Goal: Check status: Check status

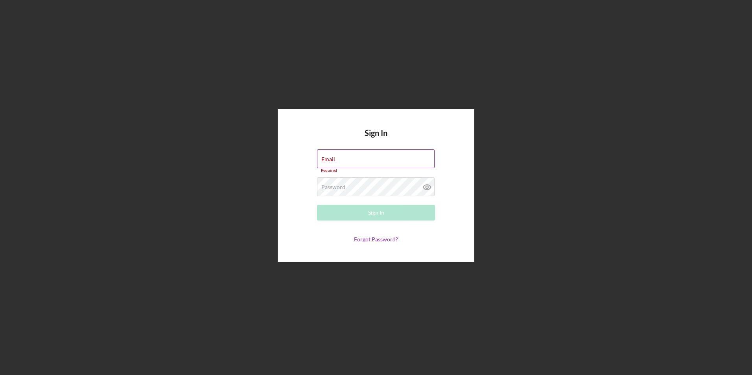
click at [342, 158] on div "Email Required" at bounding box center [376, 161] width 118 height 24
click at [342, 158] on input "Email" at bounding box center [376, 158] width 118 height 19
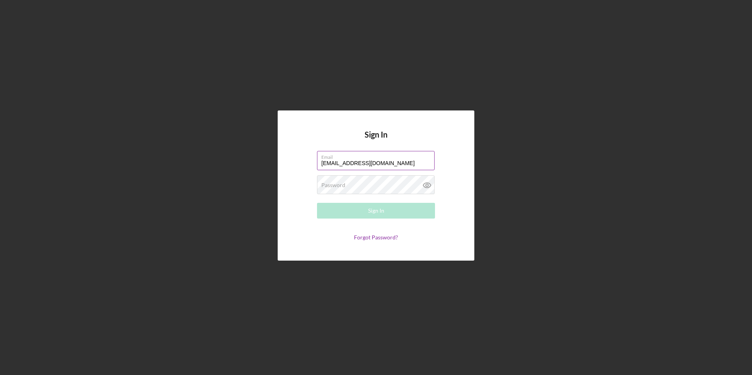
type input "francisco@tmccommunitycapital.org"
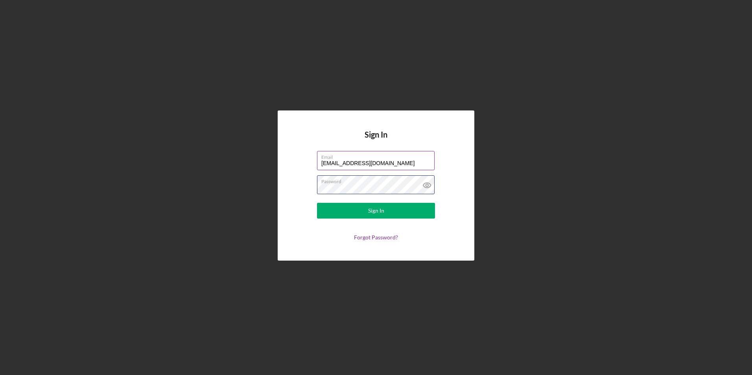
click at [317, 203] on button "Sign In" at bounding box center [376, 211] width 118 height 16
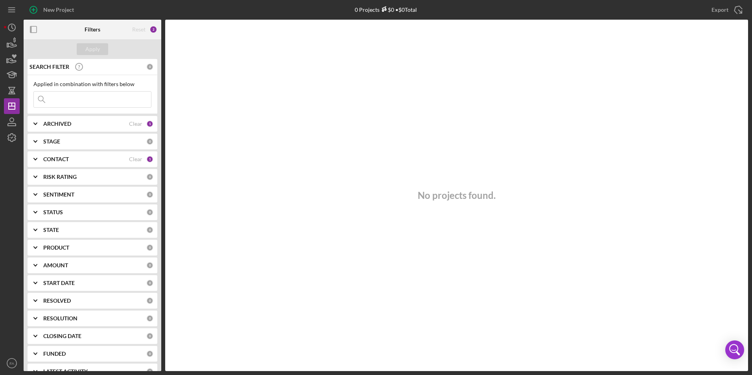
click at [102, 101] on input at bounding box center [92, 100] width 117 height 16
type input "sewe"
click at [75, 122] on div "ARCHIVED" at bounding box center [86, 124] width 86 height 6
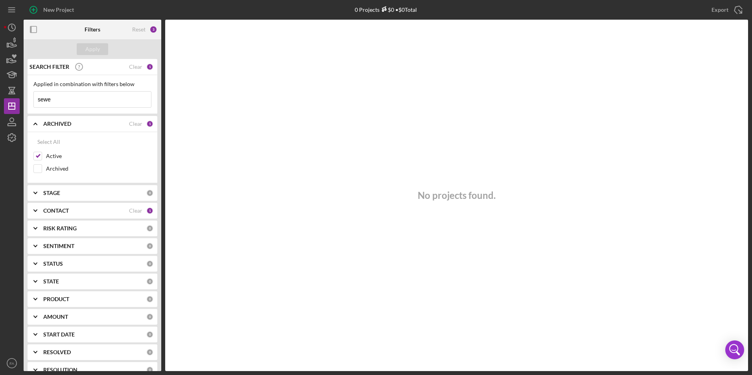
click at [67, 190] on div "STAGE" at bounding box center [94, 193] width 103 height 6
click at [48, 212] on div "Select All" at bounding box center [48, 211] width 23 height 16
checkbox input "true"
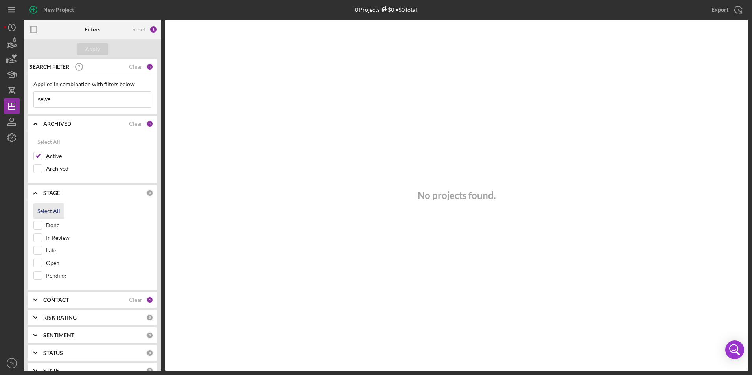
checkbox input "true"
click at [91, 52] on div "Apply" at bounding box center [92, 49] width 15 height 12
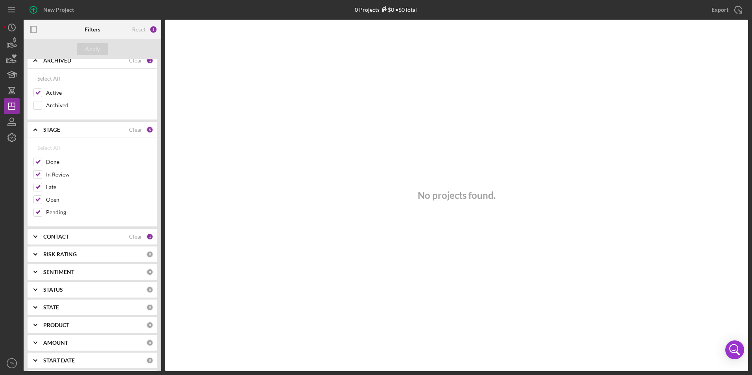
scroll to position [64, 0]
click at [90, 234] on div "CONTACT" at bounding box center [86, 235] width 86 height 6
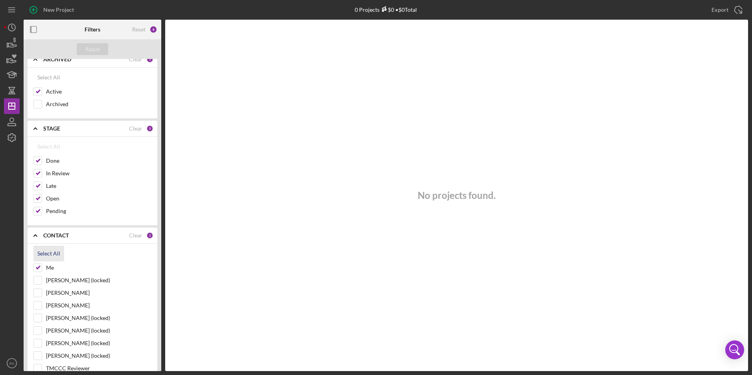
click at [50, 255] on div "Select All" at bounding box center [48, 254] width 23 height 16
checkbox input "true"
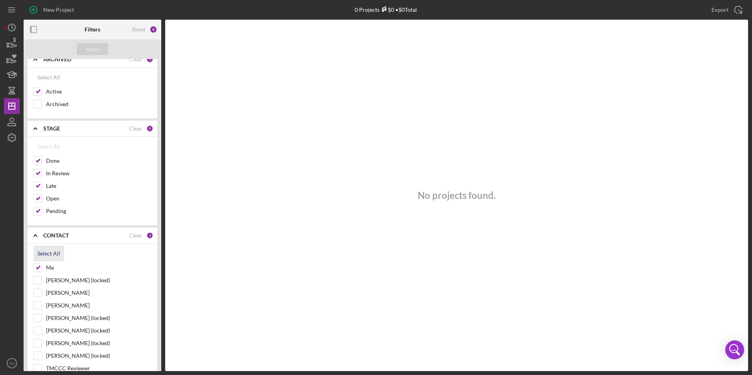
checkbox input "true"
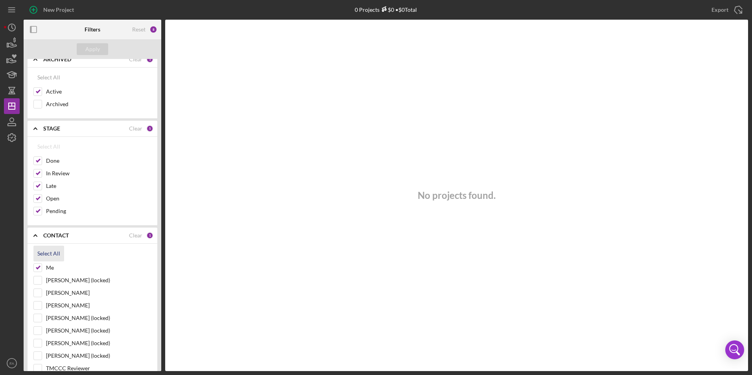
checkbox input "true"
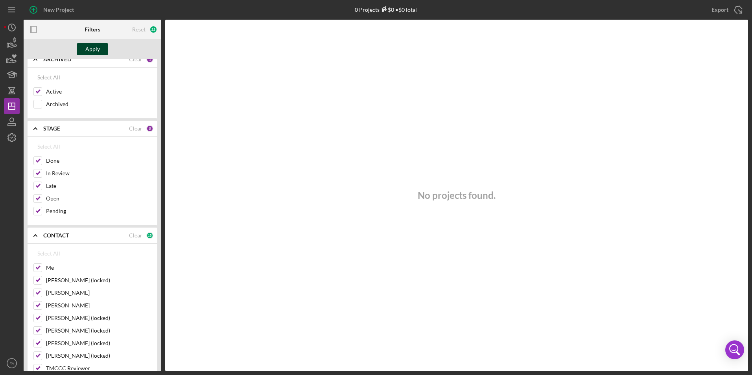
click at [90, 49] on div "Apply" at bounding box center [92, 49] width 15 height 12
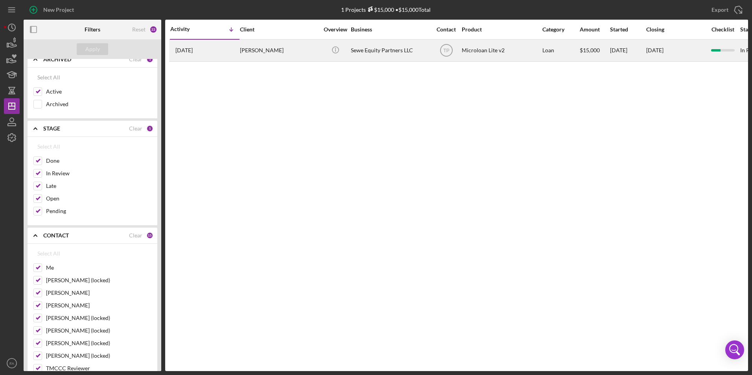
click at [369, 47] on div "Sewe Equity Partners LLC" at bounding box center [390, 50] width 79 height 21
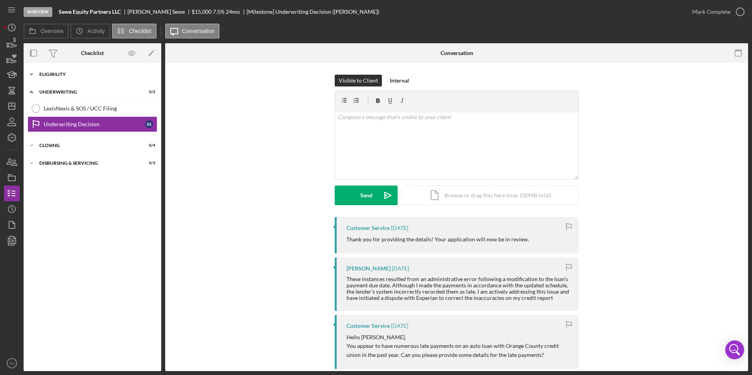
click at [87, 71] on div "Icon/Expander Eligibility 6 / 6" at bounding box center [93, 74] width 138 height 16
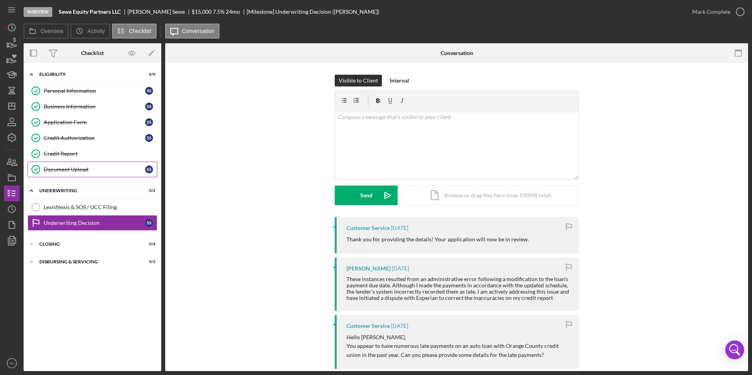
click at [99, 171] on div "Document Upload" at bounding box center [94, 169] width 101 height 6
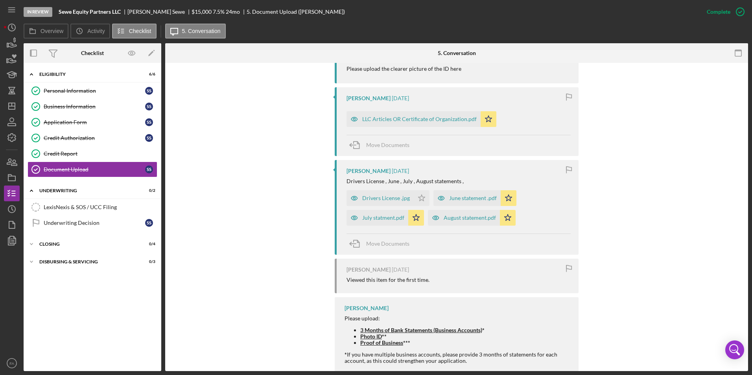
scroll to position [382, 0]
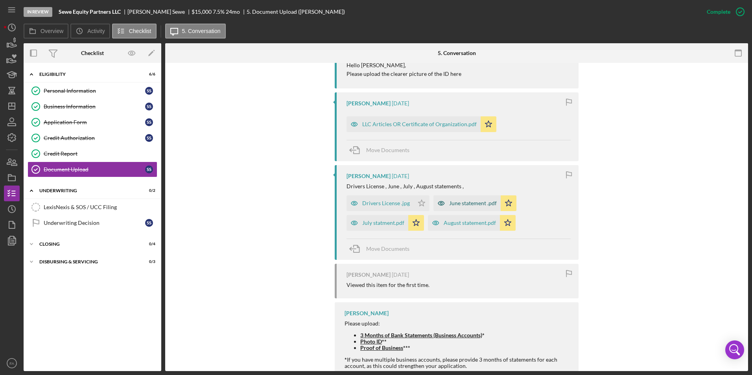
click at [462, 204] on div "June statement .pdf" at bounding box center [473, 203] width 48 height 6
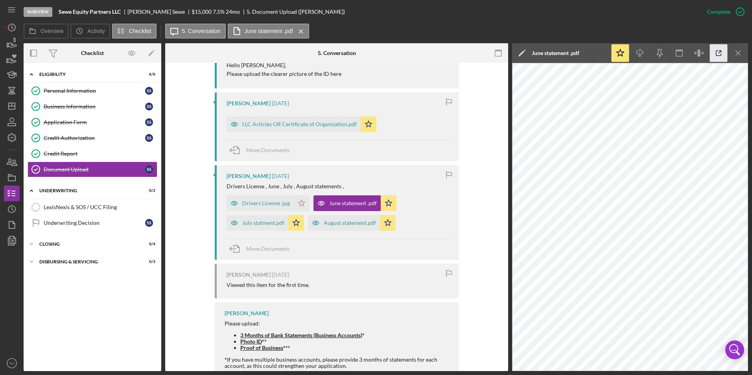
click at [719, 53] on icon "button" at bounding box center [719, 53] width 18 height 18
click at [253, 223] on div "July statment.pdf" at bounding box center [263, 223] width 42 height 6
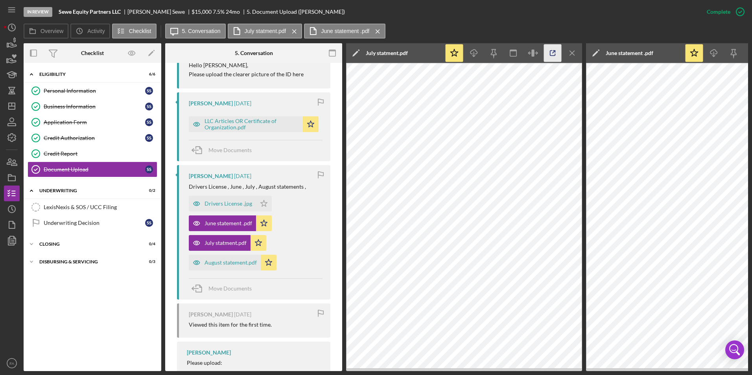
click at [552, 55] on icon "button" at bounding box center [553, 53] width 18 height 18
click at [575, 53] on icon "Icon/Menu Close" at bounding box center [572, 53] width 18 height 18
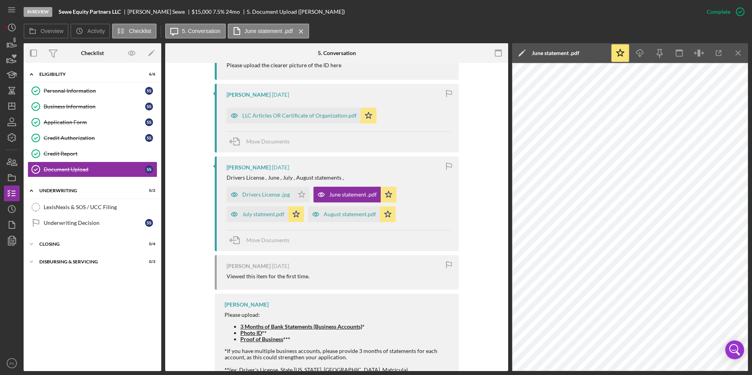
scroll to position [382, 0]
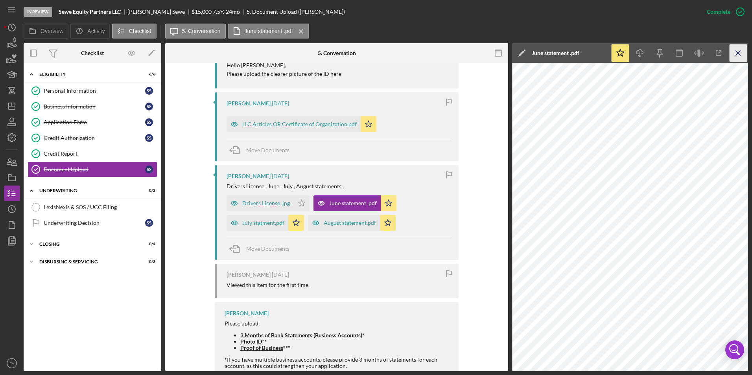
click at [739, 51] on icon "Icon/Menu Close" at bounding box center [738, 53] width 18 height 18
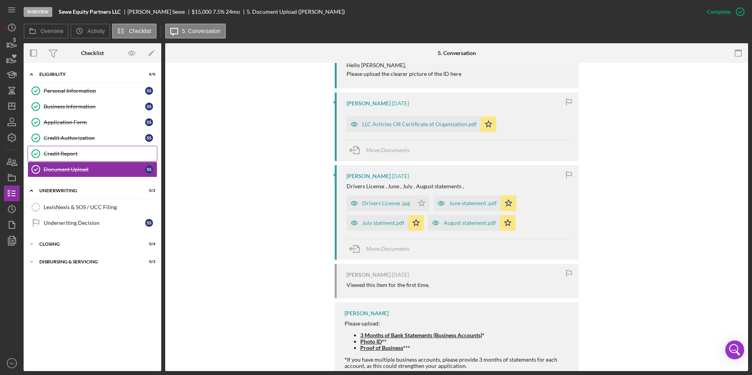
click at [102, 154] on div "Credit Report" at bounding box center [100, 154] width 113 height 6
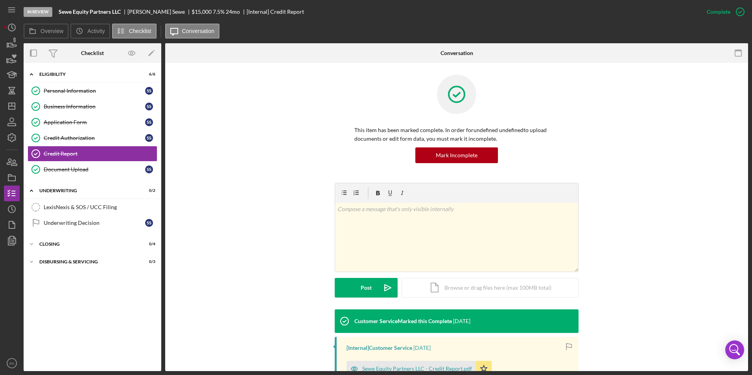
scroll to position [121, 0]
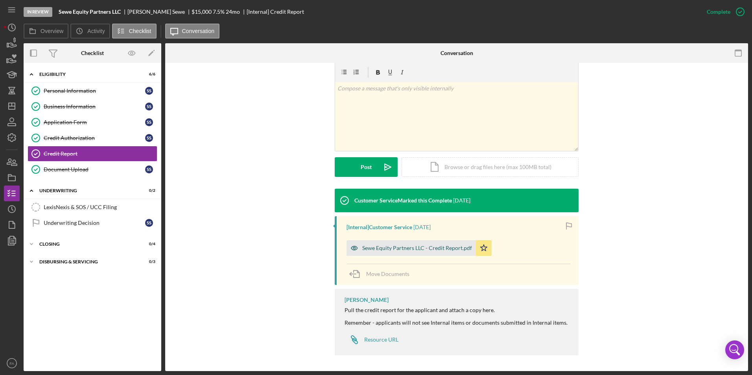
click at [405, 244] on div "Sewe Equity Partners LLC - Credit Report.pdf" at bounding box center [410, 248] width 129 height 16
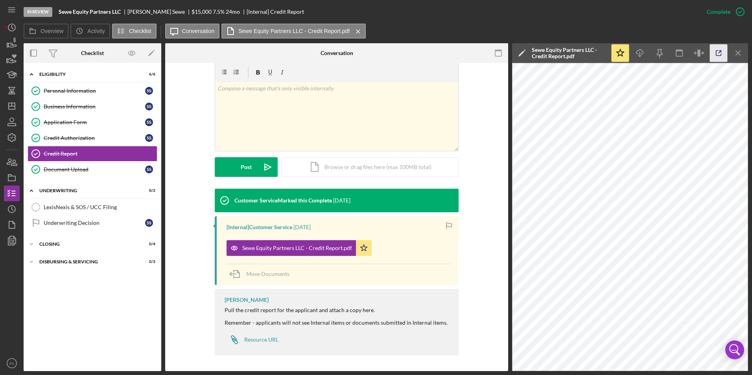
click at [718, 55] on icon "button" at bounding box center [718, 53] width 5 height 5
click at [736, 56] on icon "Icon/Menu Close" at bounding box center [738, 53] width 18 height 18
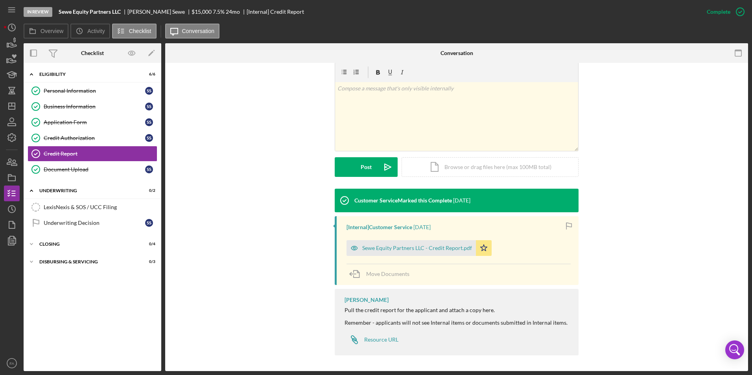
scroll to position [0, 0]
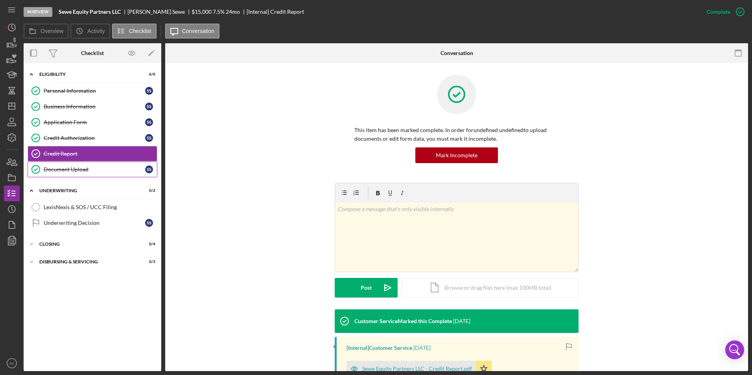
click at [85, 172] on div "Document Upload" at bounding box center [94, 169] width 101 height 6
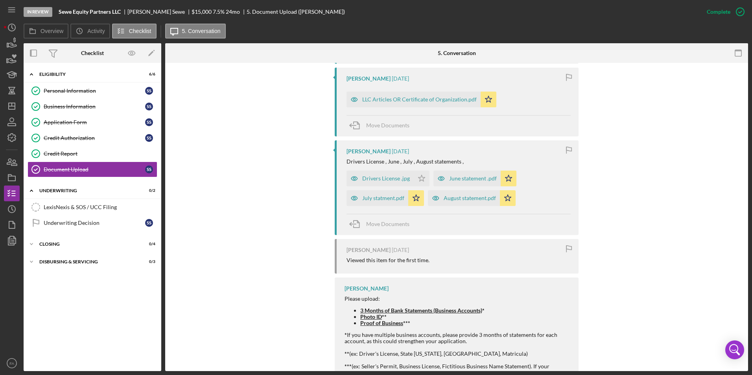
scroll to position [408, 0]
click at [400, 176] on div "Drivers License .jpg" at bounding box center [386, 178] width 48 height 6
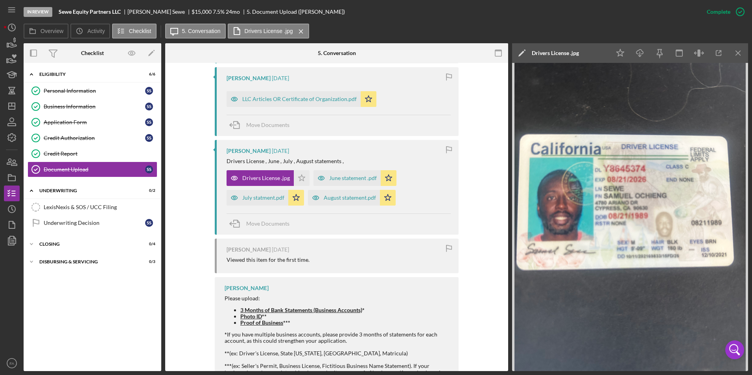
scroll to position [444, 0]
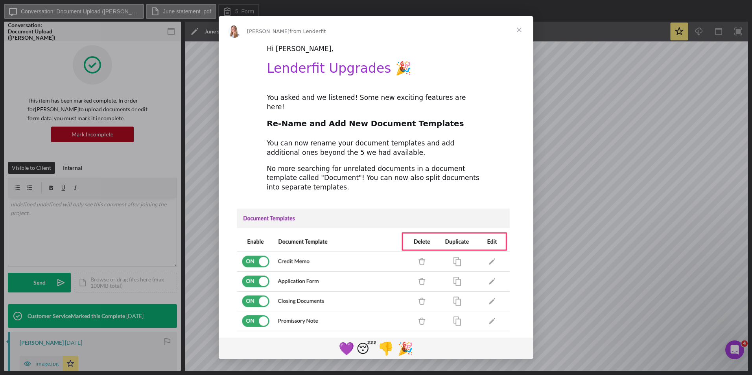
click at [521, 28] on span "Close" at bounding box center [519, 30] width 28 height 28
